Goal: Register for event/course

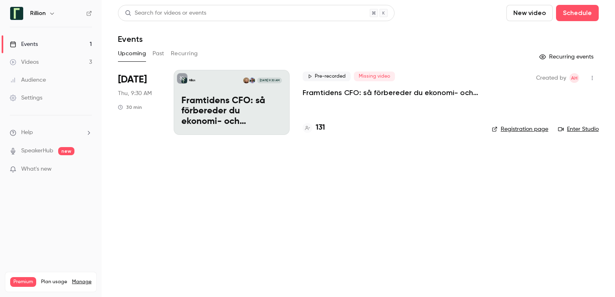
click at [331, 98] on div "Pre-recorded Missing video Framtidens CFO: så förbereder du ekonomi- och finans…" at bounding box center [391, 102] width 176 height 65
click at [337, 92] on p "Framtidens CFO: så förbereder du ekonomi- och finansfunktionen för AI-eran​" at bounding box center [391, 93] width 176 height 10
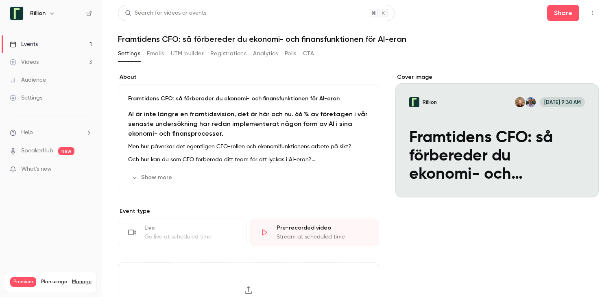
click at [239, 54] on button "Registrations" at bounding box center [228, 53] width 36 height 13
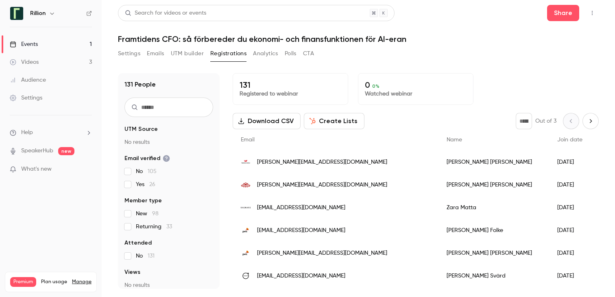
click at [76, 41] on link "Events 1" at bounding box center [51, 44] width 102 height 18
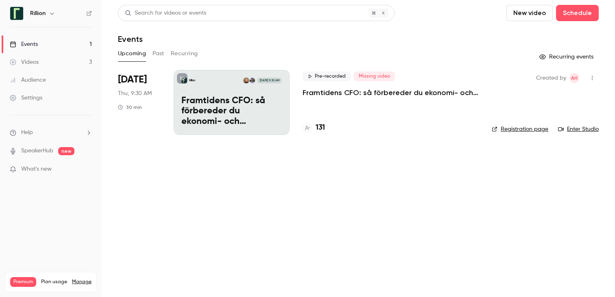
click at [349, 97] on p "Framtidens CFO: så förbereder du ekonomi- och finansfunktionen för AI-eran​" at bounding box center [391, 93] width 176 height 10
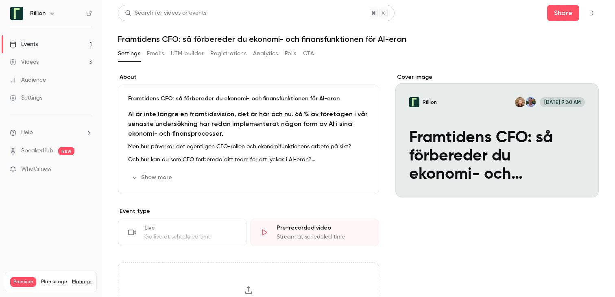
click at [83, 41] on link "Events 1" at bounding box center [51, 44] width 102 height 18
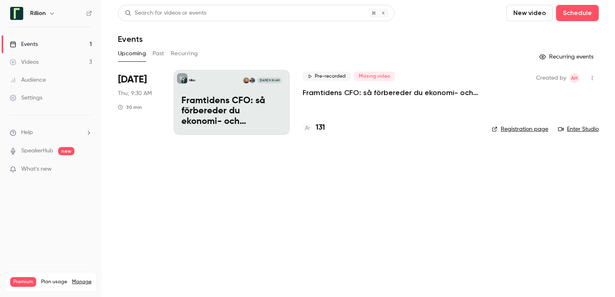
click at [338, 91] on p "Framtidens CFO: så förbereder du ekonomi- och finansfunktionen för AI-eran​" at bounding box center [391, 93] width 176 height 10
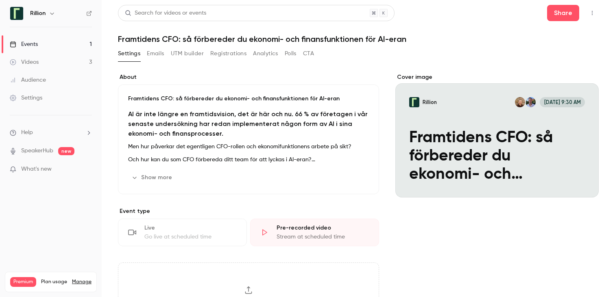
click at [74, 38] on link "Events 1" at bounding box center [51, 44] width 102 height 18
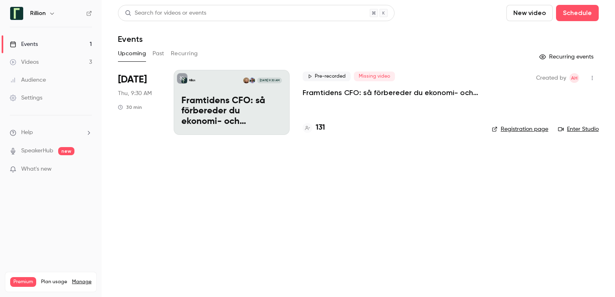
click at [323, 91] on p "Framtidens CFO: så förbereder du ekonomi- och finansfunktionen för AI-eran​" at bounding box center [391, 93] width 176 height 10
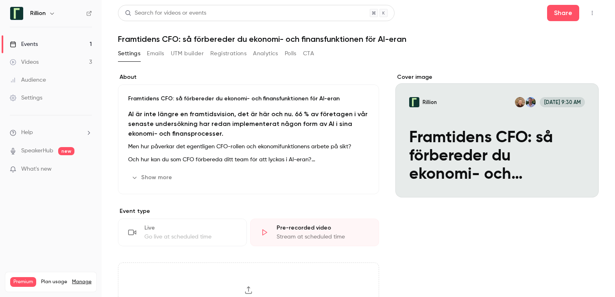
click at [66, 48] on link "Events 1" at bounding box center [51, 44] width 102 height 18
